Goal: Task Accomplishment & Management: Manage account settings

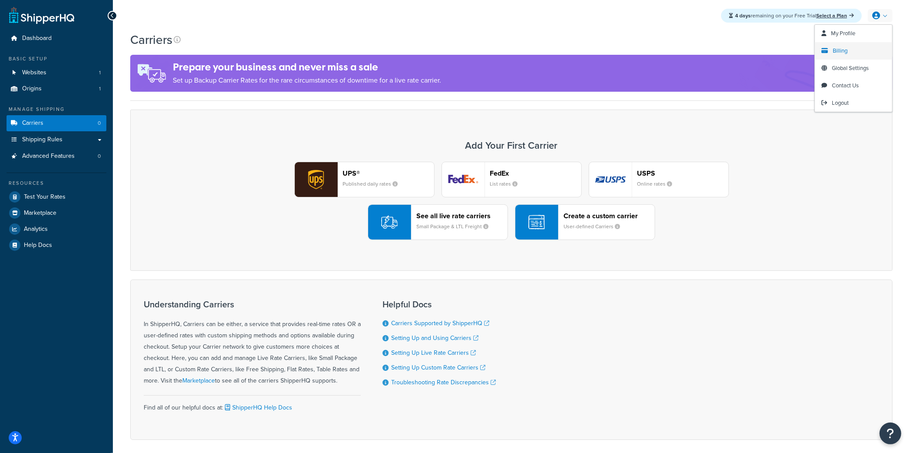
click at [854, 48] on link "Billing" at bounding box center [853, 50] width 77 height 17
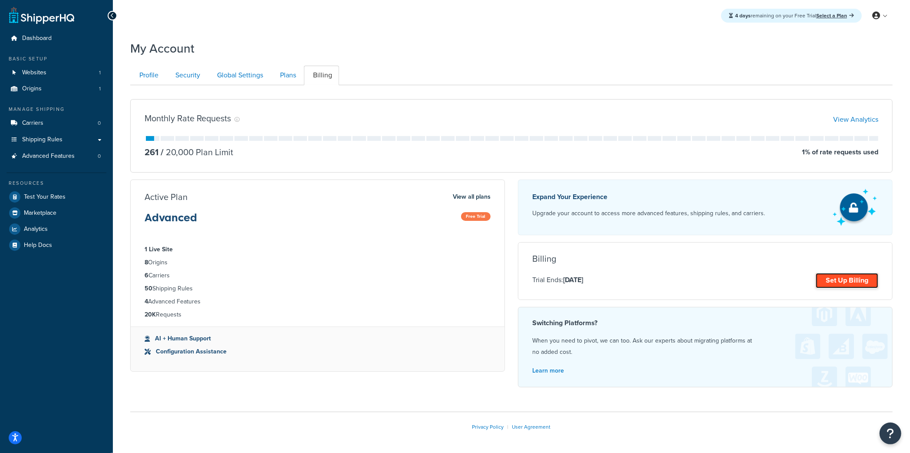
click at [855, 278] on link "Set Up Billing" at bounding box center [847, 280] width 63 height 15
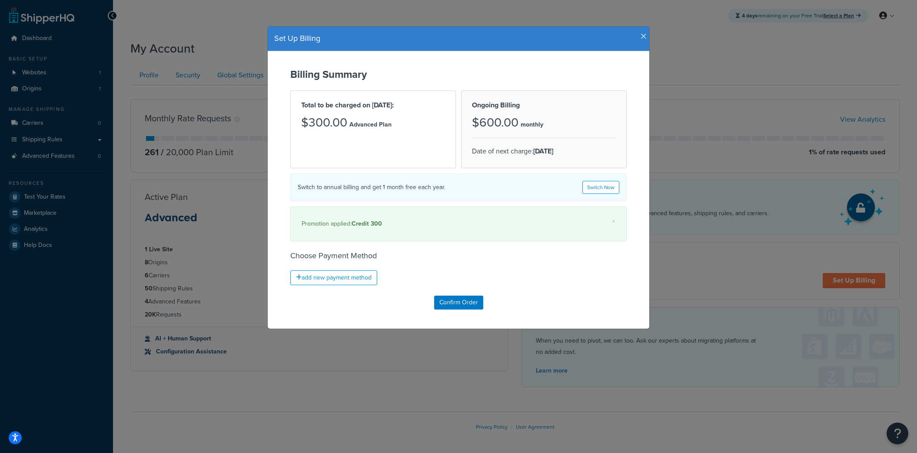
drag, startPoint x: 634, startPoint y: 46, endPoint x: 638, endPoint y: 38, distance: 9.1
click at [634, 46] on div "Set Up Billing" at bounding box center [458, 38] width 381 height 25
drag, startPoint x: 638, startPoint y: 38, endPoint x: 645, endPoint y: 36, distance: 7.4
click at [640, 38] on icon "button" at bounding box center [643, 37] width 6 height 8
